Goal: Find specific page/section: Find specific page/section

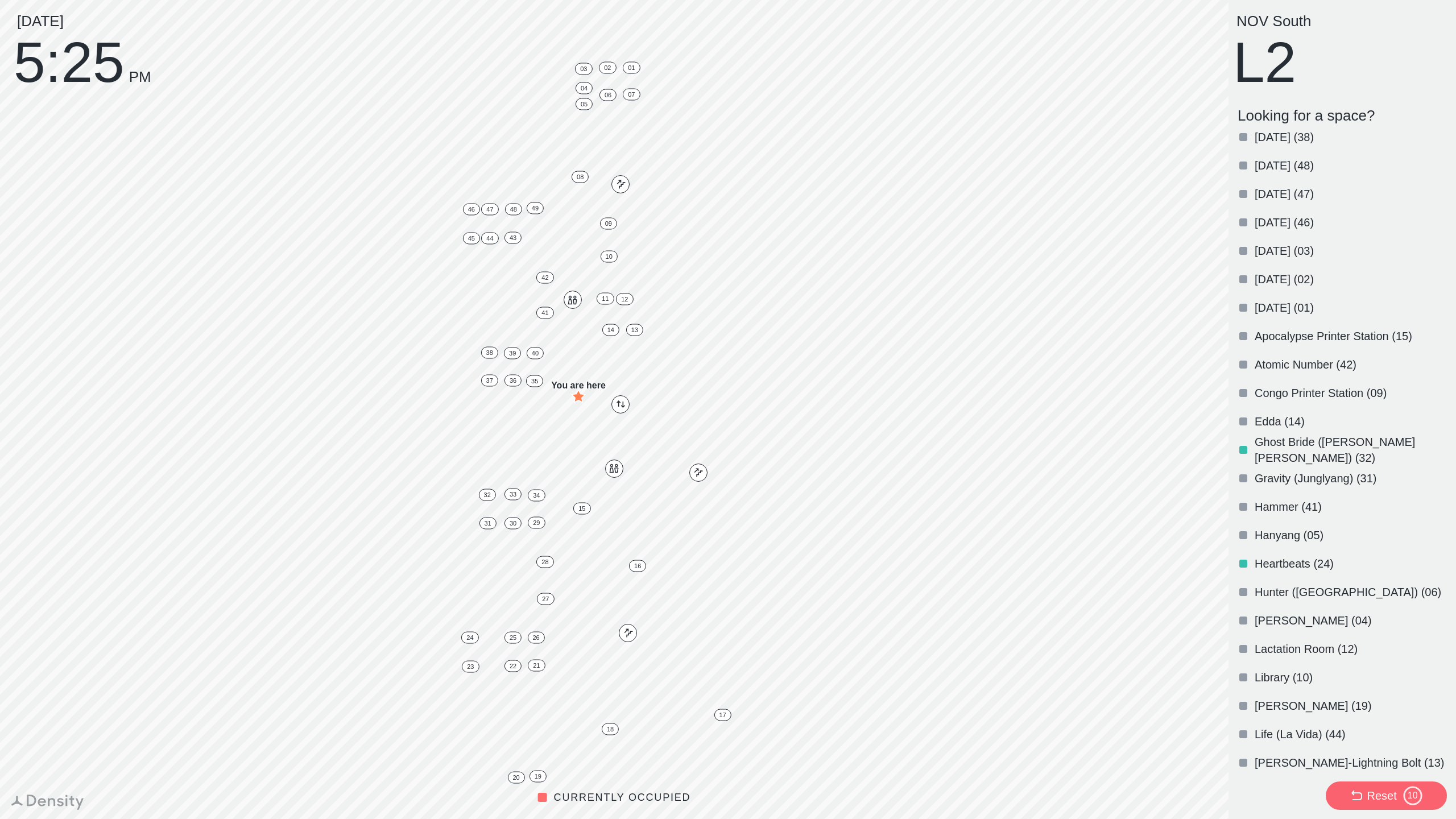
scroll to position [405, 0]
click at [1287, 472] on p "Gravity (Junglyang) (31)" at bounding box center [1350, 478] width 190 height 16
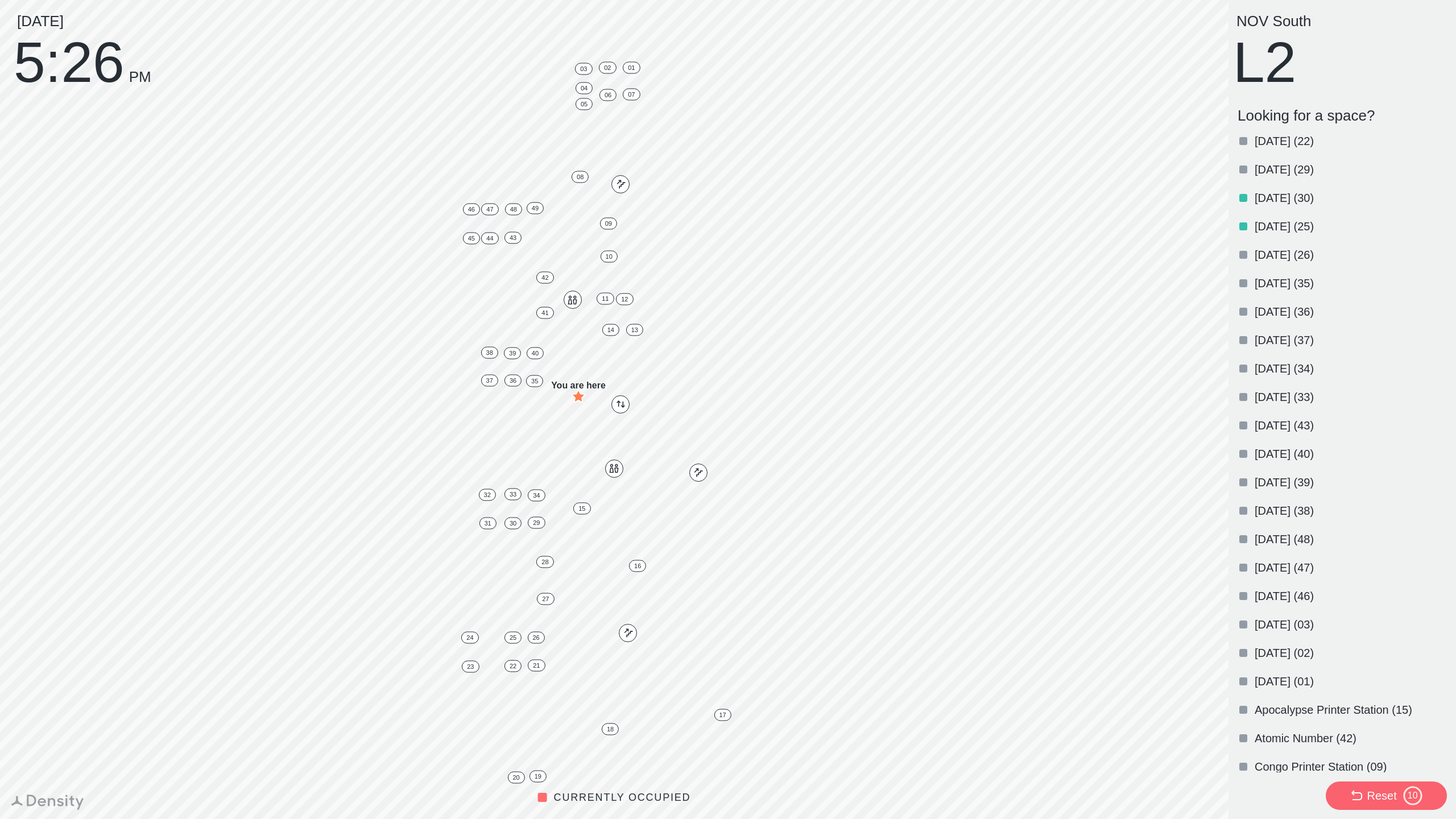
scroll to position [0, 0]
